Goal: Transaction & Acquisition: Purchase product/service

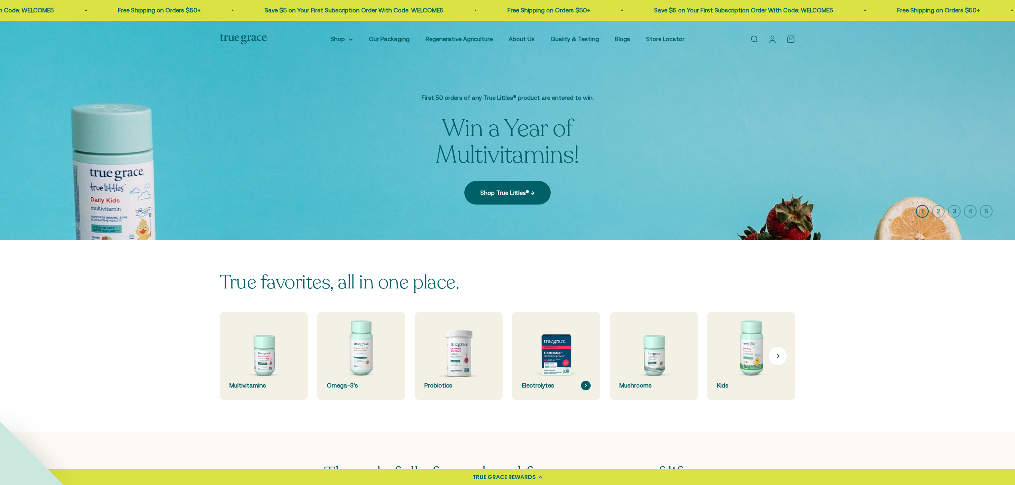
click at [557, 372] on img at bounding box center [556, 356] width 93 height 93
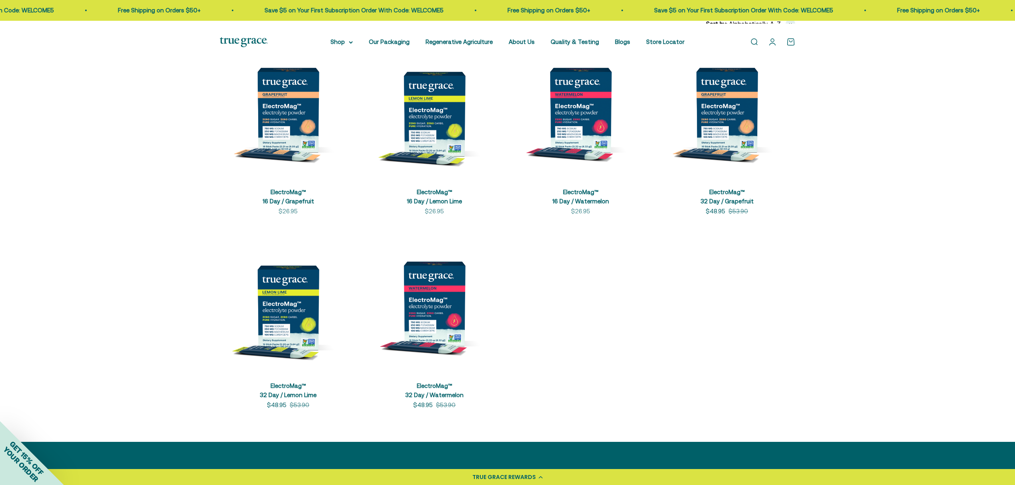
scroll to position [213, 0]
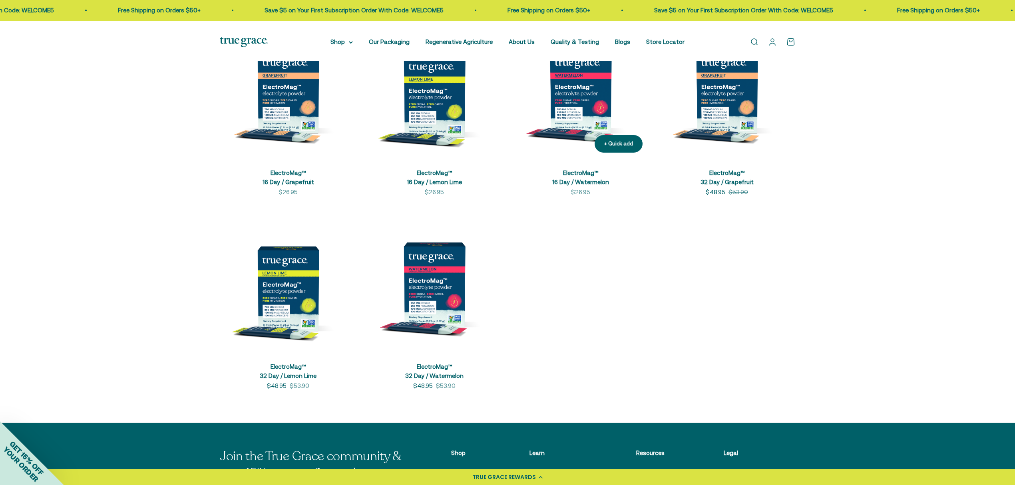
click at [595, 127] on img at bounding box center [581, 90] width 137 height 137
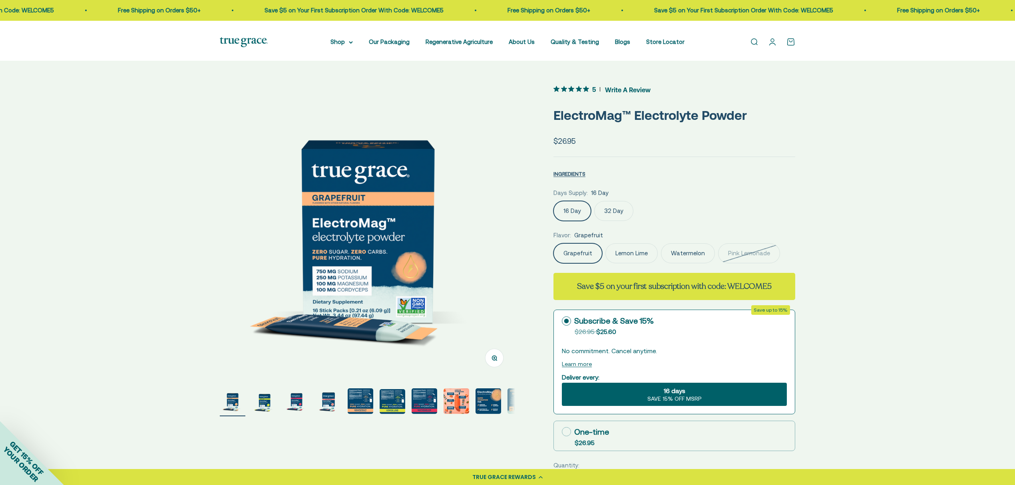
click at [715, 263] on label "Watermelon" at bounding box center [688, 253] width 54 height 20
click at [554, 243] on input "Watermelon" at bounding box center [553, 243] width 0 height 0
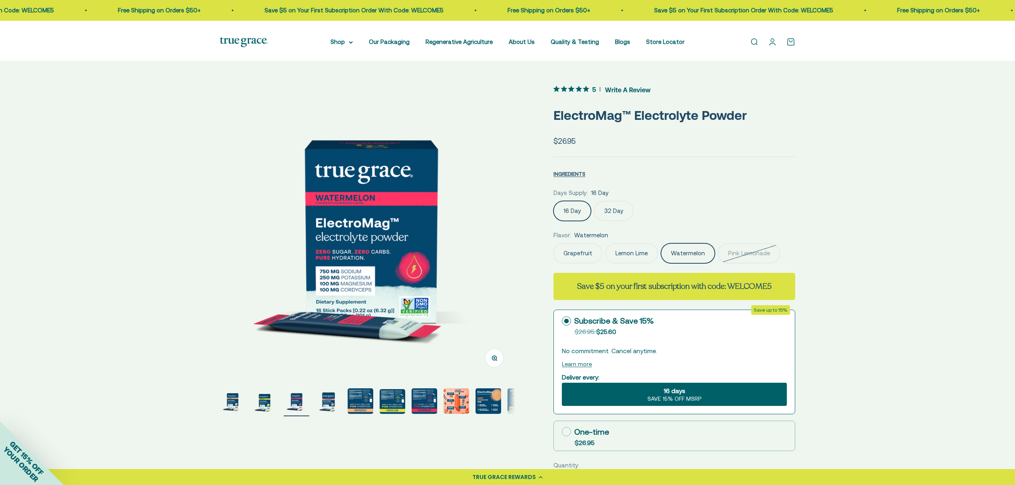
click at [629, 221] on label "32 Day" at bounding box center [613, 211] width 39 height 20
click at [554, 201] on input "32 Day" at bounding box center [553, 201] width 0 height 0
click at [581, 221] on label "16 Day" at bounding box center [573, 211] width 38 height 20
click at [554, 201] on input "16 Day" at bounding box center [553, 201] width 0 height 0
click at [822, 241] on div "Zoom Go to item 1 Go to item 2 Go to item 3 Go to item 4 Go to item 5 Go to ite…" at bounding box center [507, 404] width 1015 height 692
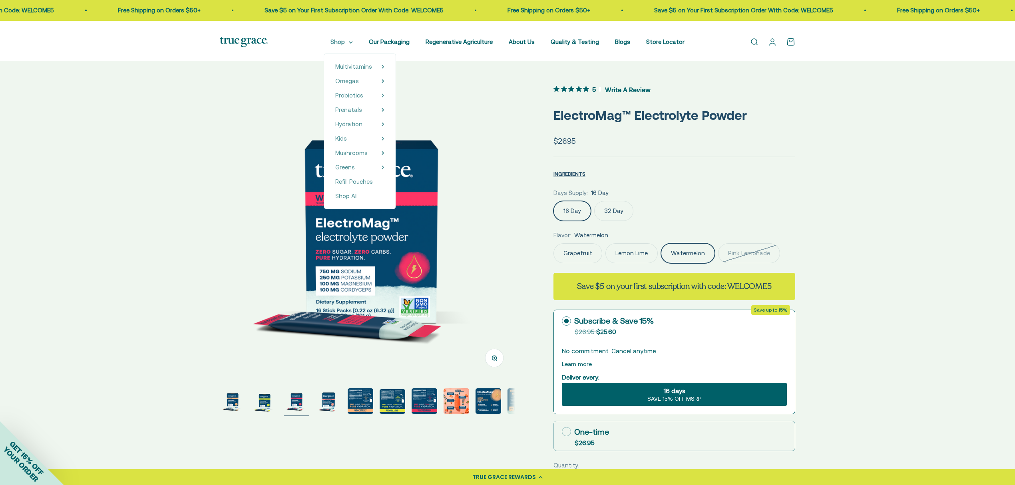
click at [349, 44] on icon at bounding box center [351, 42] width 4 height 3
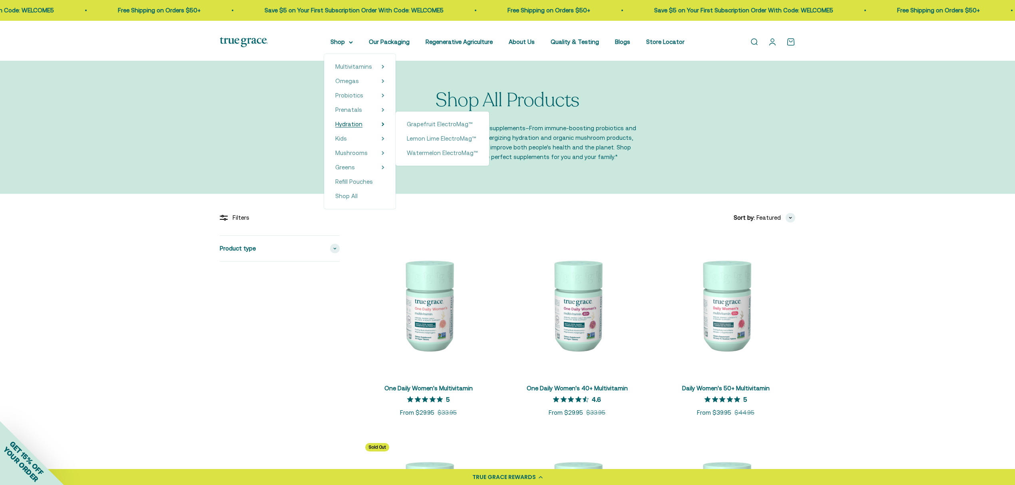
click at [338, 128] on span "Hydration" at bounding box center [348, 124] width 27 height 7
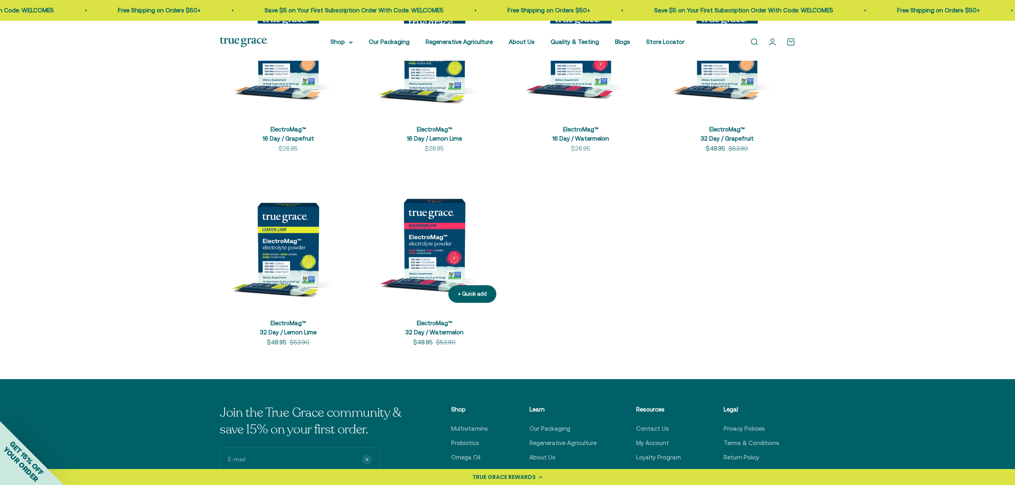
scroll to position [266, 0]
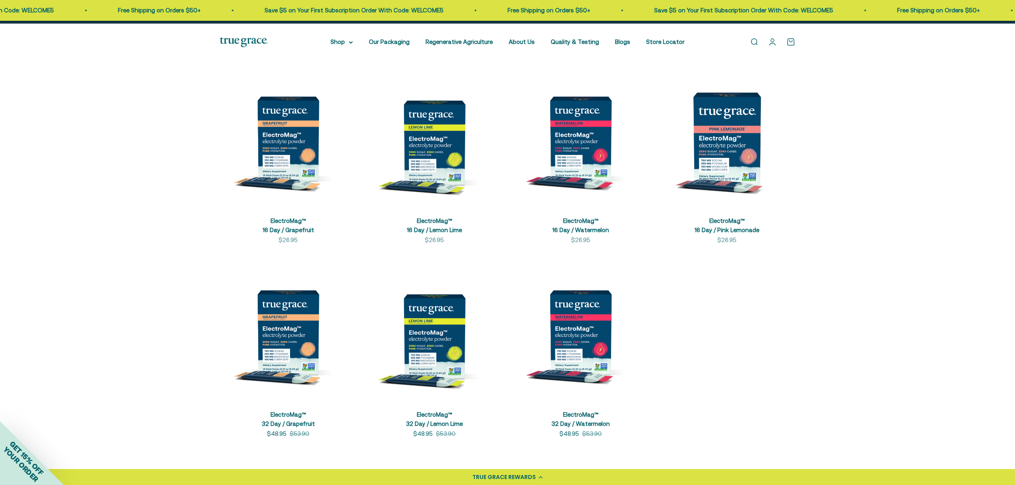
scroll to position [160, 0]
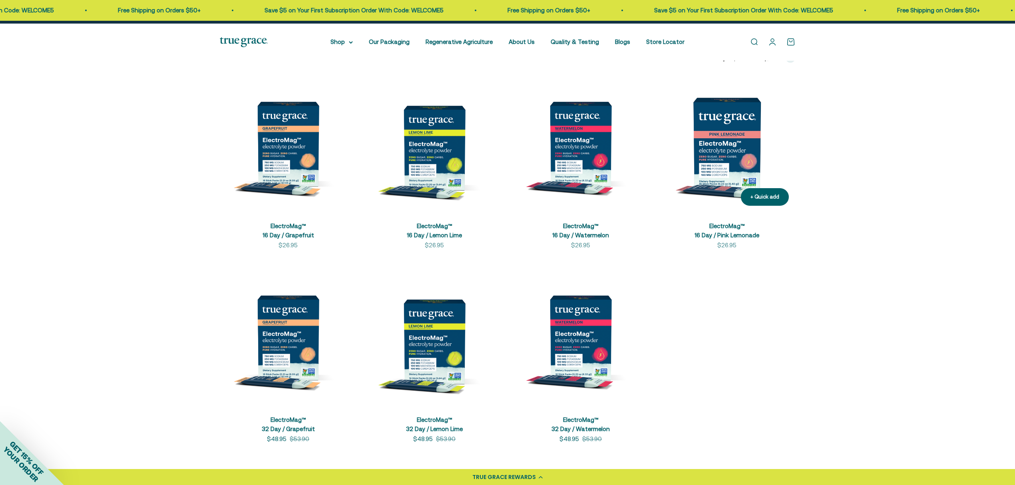
click at [736, 181] on img at bounding box center [727, 144] width 137 height 137
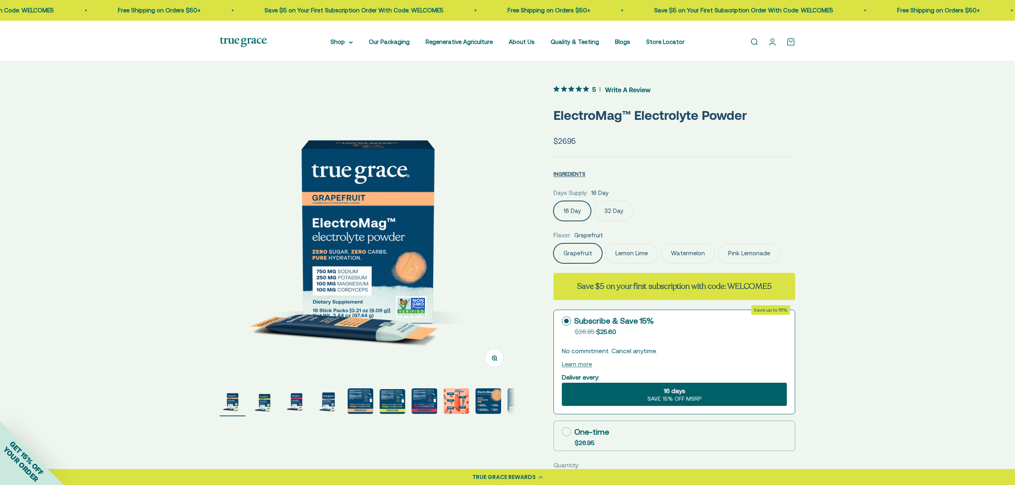
click at [718, 263] on label "Pink Lemonade" at bounding box center [749, 253] width 62 height 20
click at [554, 243] on input "Pink Lemonade" at bounding box center [553, 243] width 0 height 0
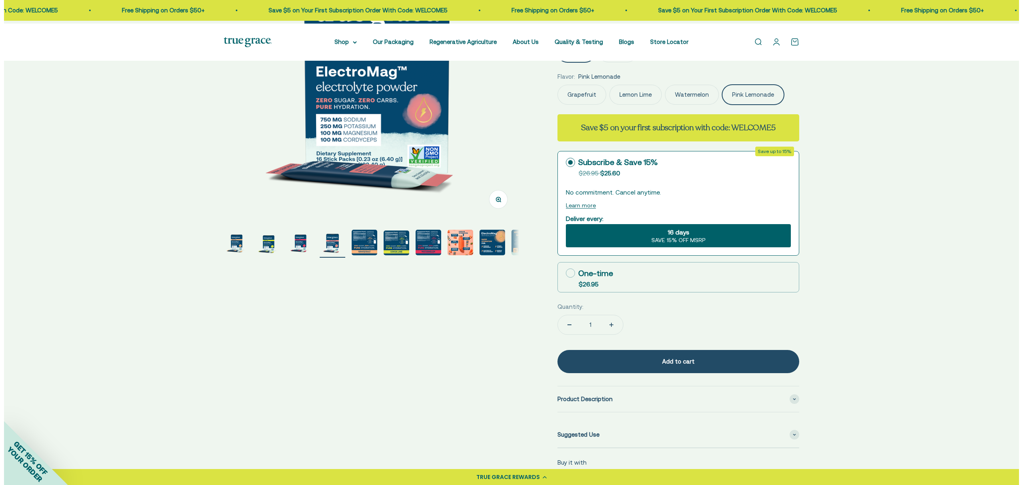
scroll to position [160, 0]
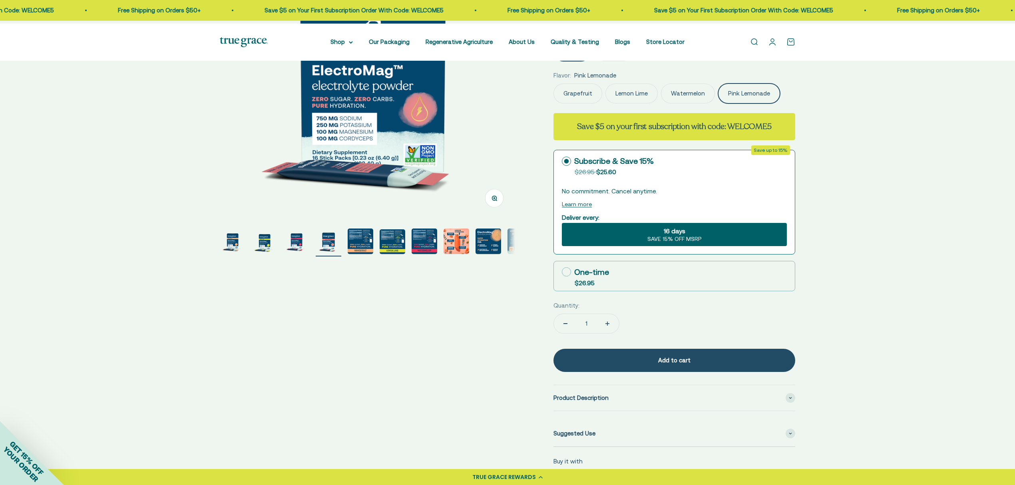
click at [568, 277] on icon at bounding box center [566, 271] width 9 height 9
click at [562, 272] on input "One-time $26.95" at bounding box center [562, 272] width 0 height 0
radio input "true"
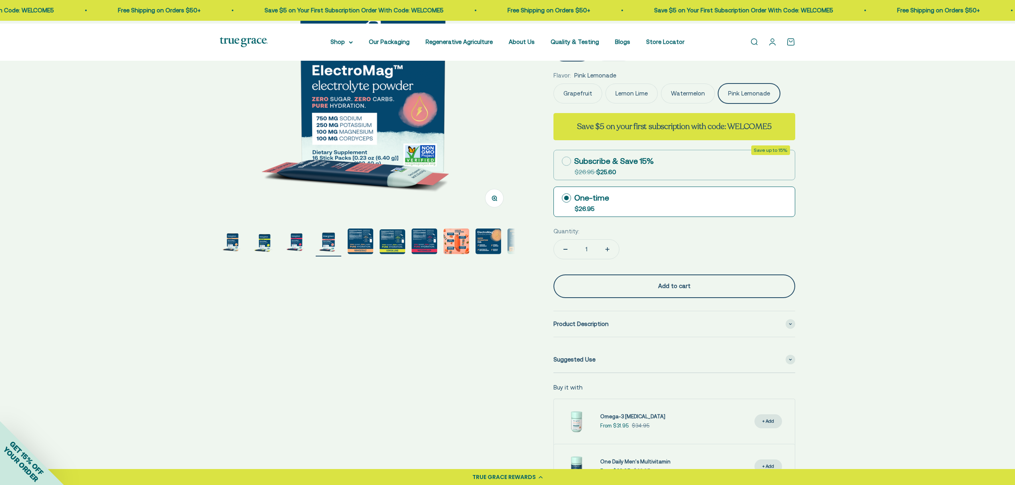
click at [691, 291] on div "Add to cart" at bounding box center [675, 286] width 210 height 10
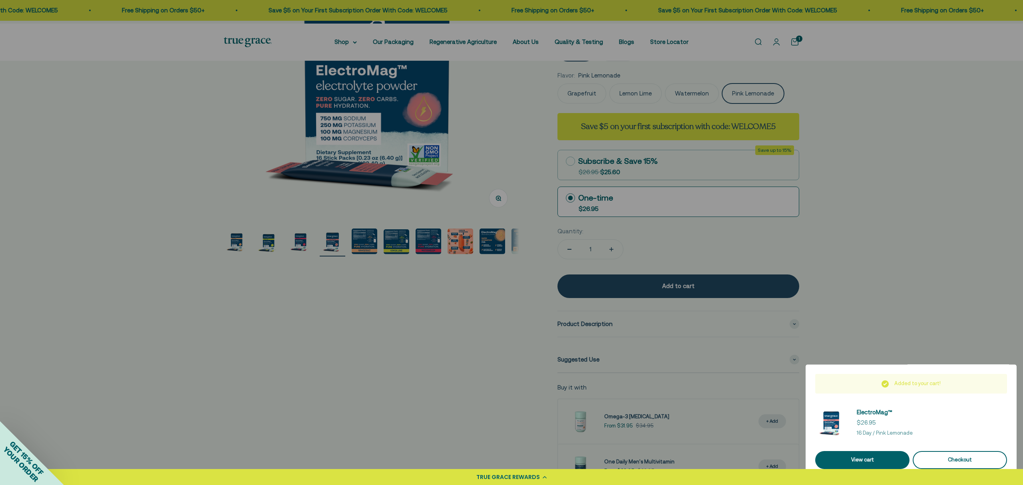
click at [968, 456] on div "Checkout" at bounding box center [960, 460] width 75 height 8
